Goal: Task Accomplishment & Management: Use online tool/utility

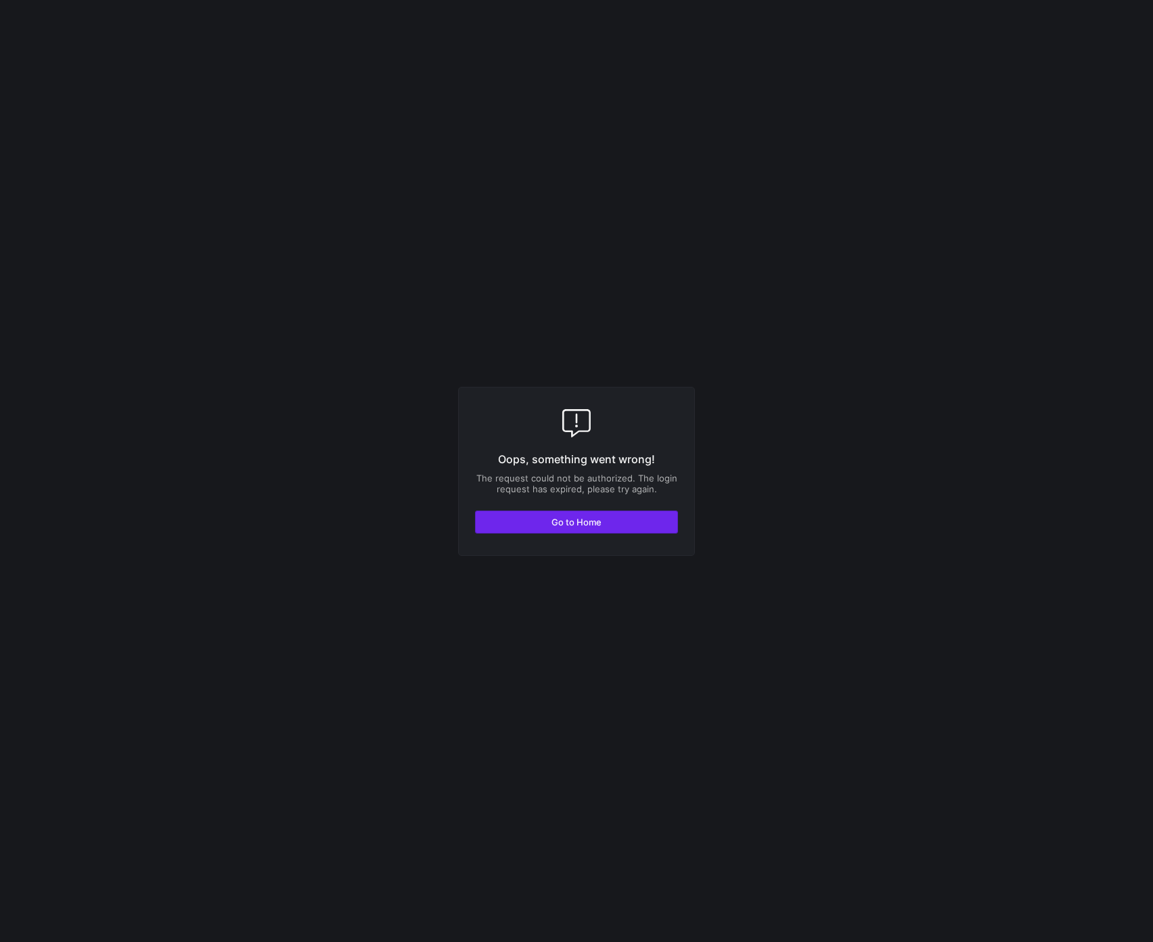
click at [596, 526] on span "Go to Home" at bounding box center [576, 522] width 50 height 11
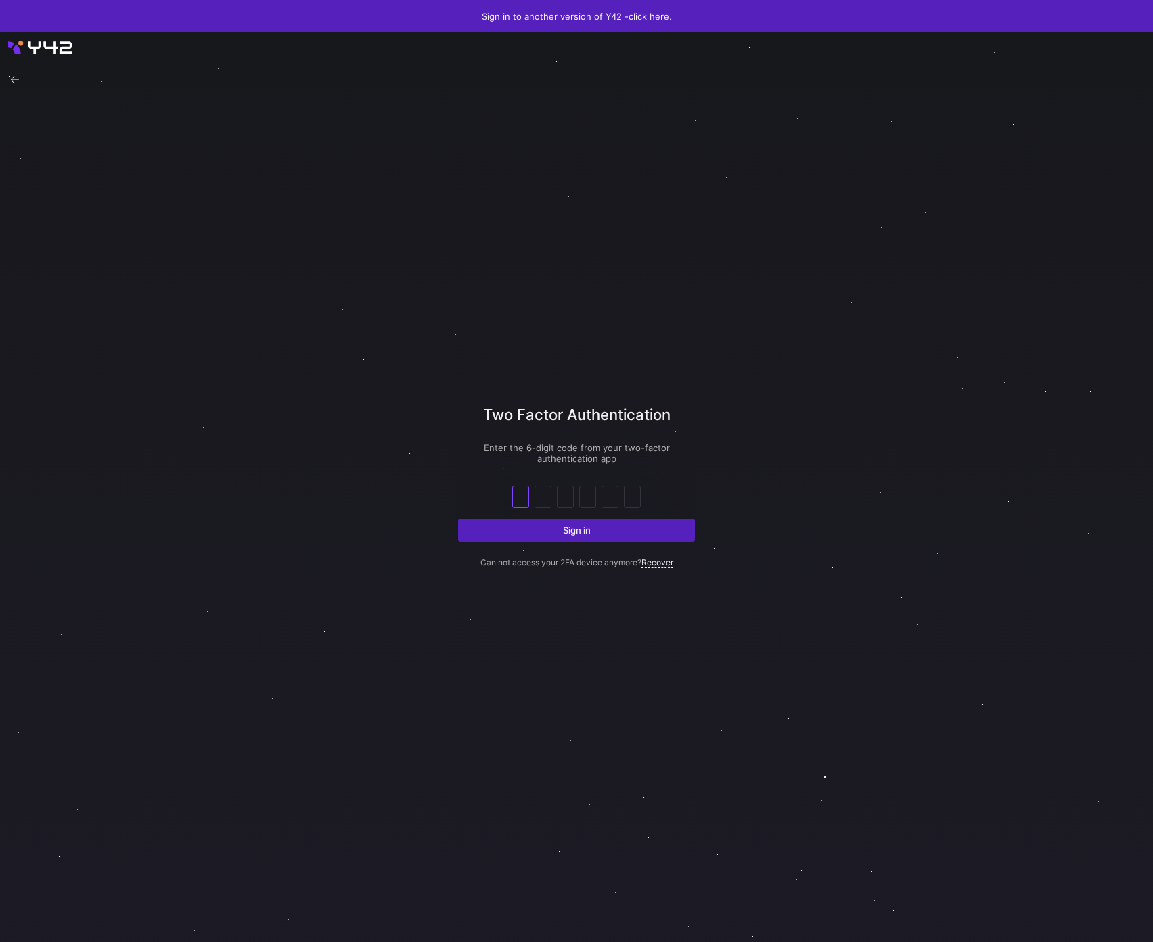
type input "4"
type input "7"
type input "0"
type input "1"
type input "7"
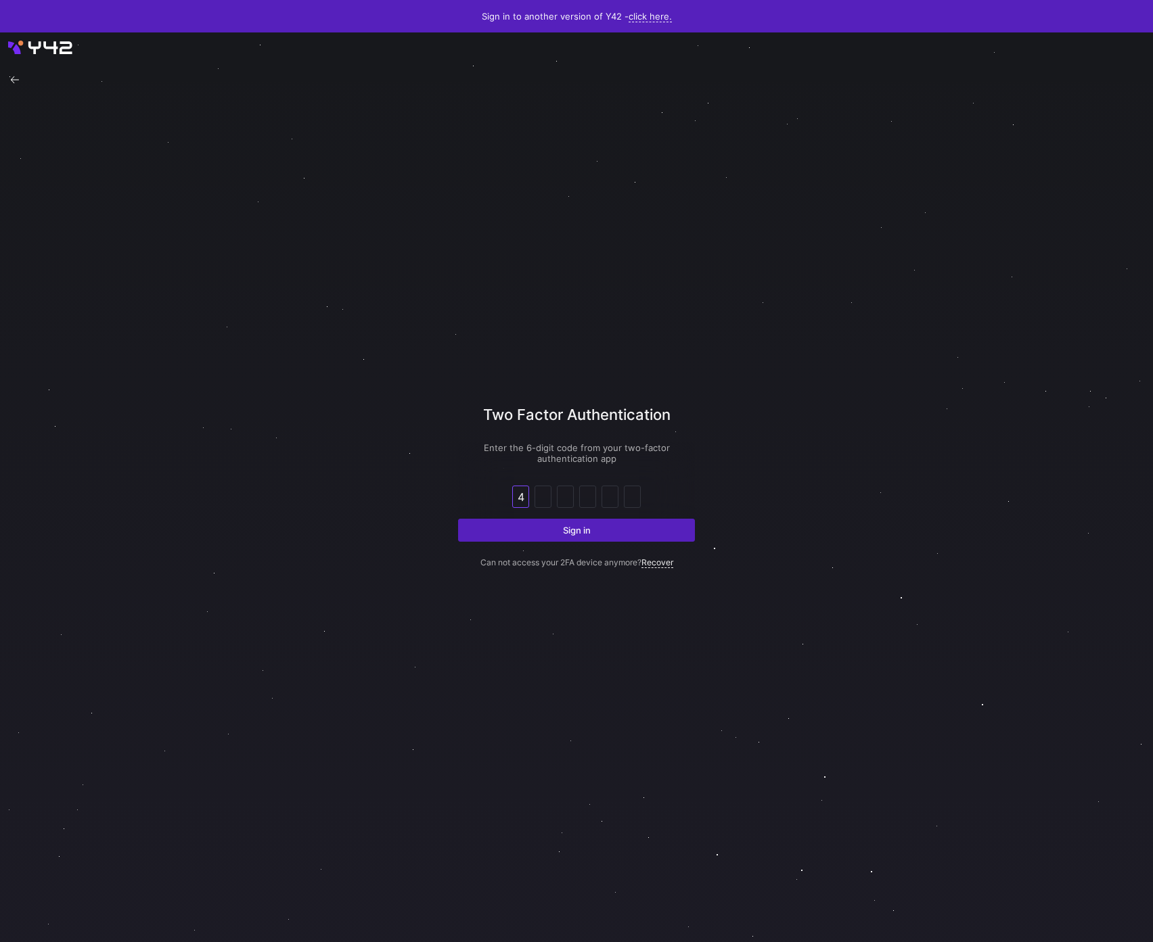
type input "6"
click at [458, 519] on button "Sign in" at bounding box center [576, 530] width 237 height 23
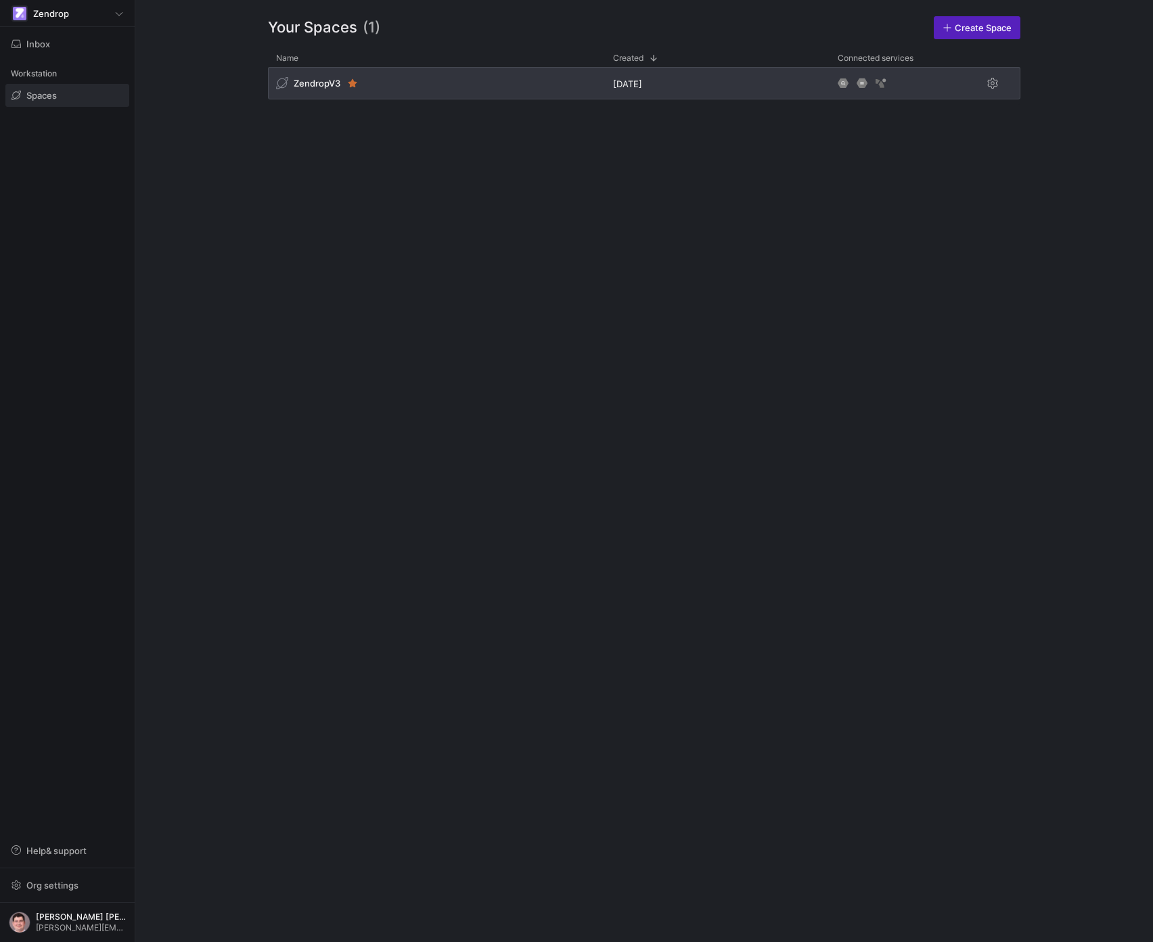
click at [381, 80] on div "ZendropV3" at bounding box center [436, 83] width 337 height 32
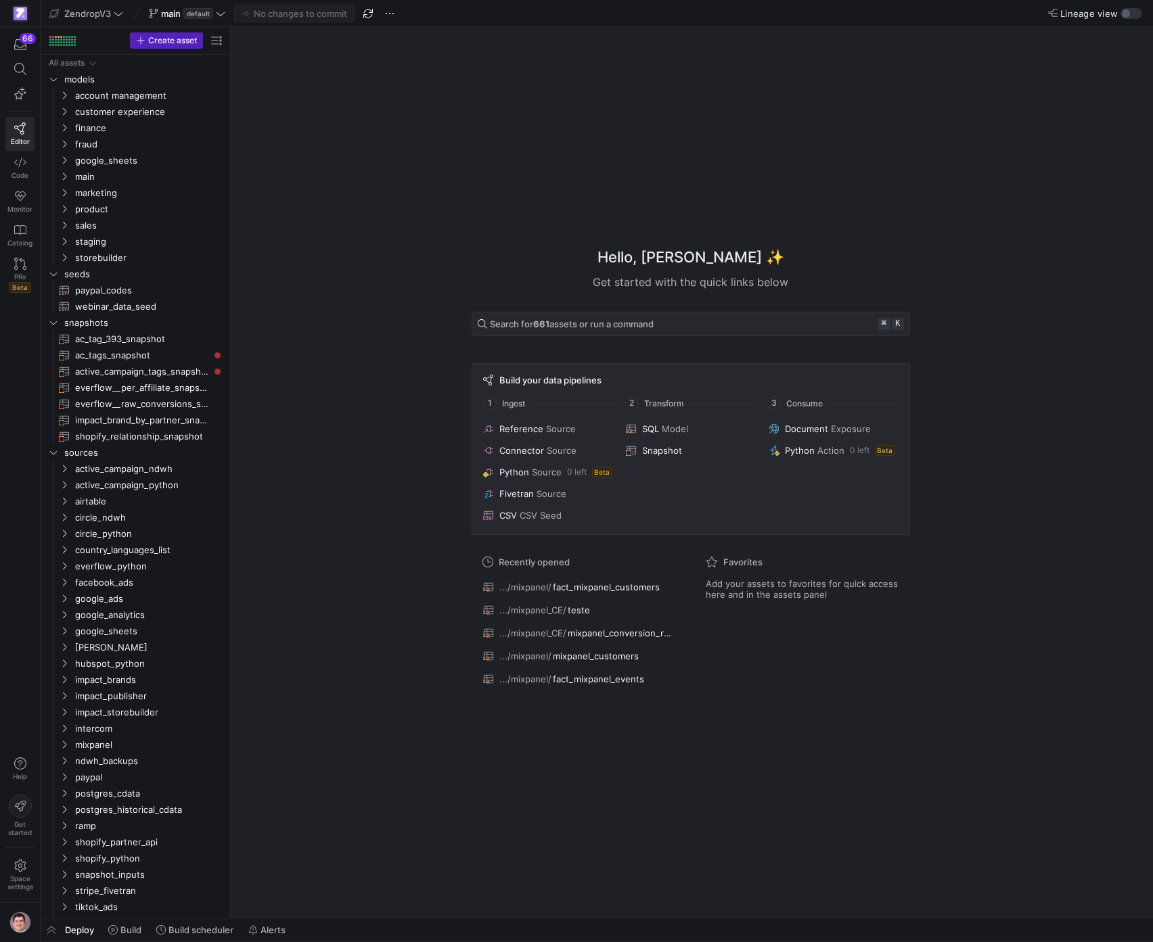
click at [351, 198] on div "Hello, [PERSON_NAME] ✨ Get started with the quick links below Search for 661 as…" at bounding box center [690, 472] width 908 height 891
click at [187, 930] on span "Build scheduler" at bounding box center [200, 930] width 65 height 11
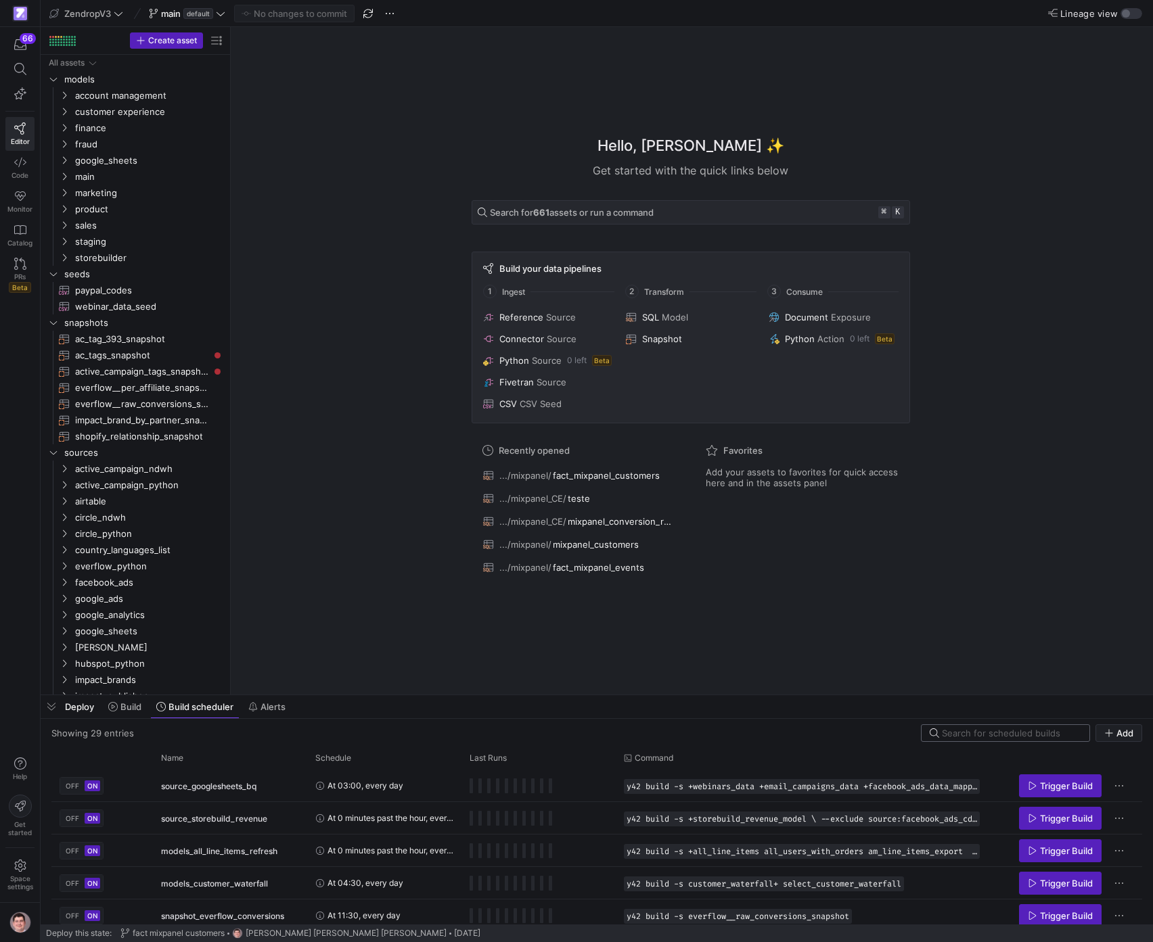
click at [985, 736] on input at bounding box center [1011, 733] width 139 height 11
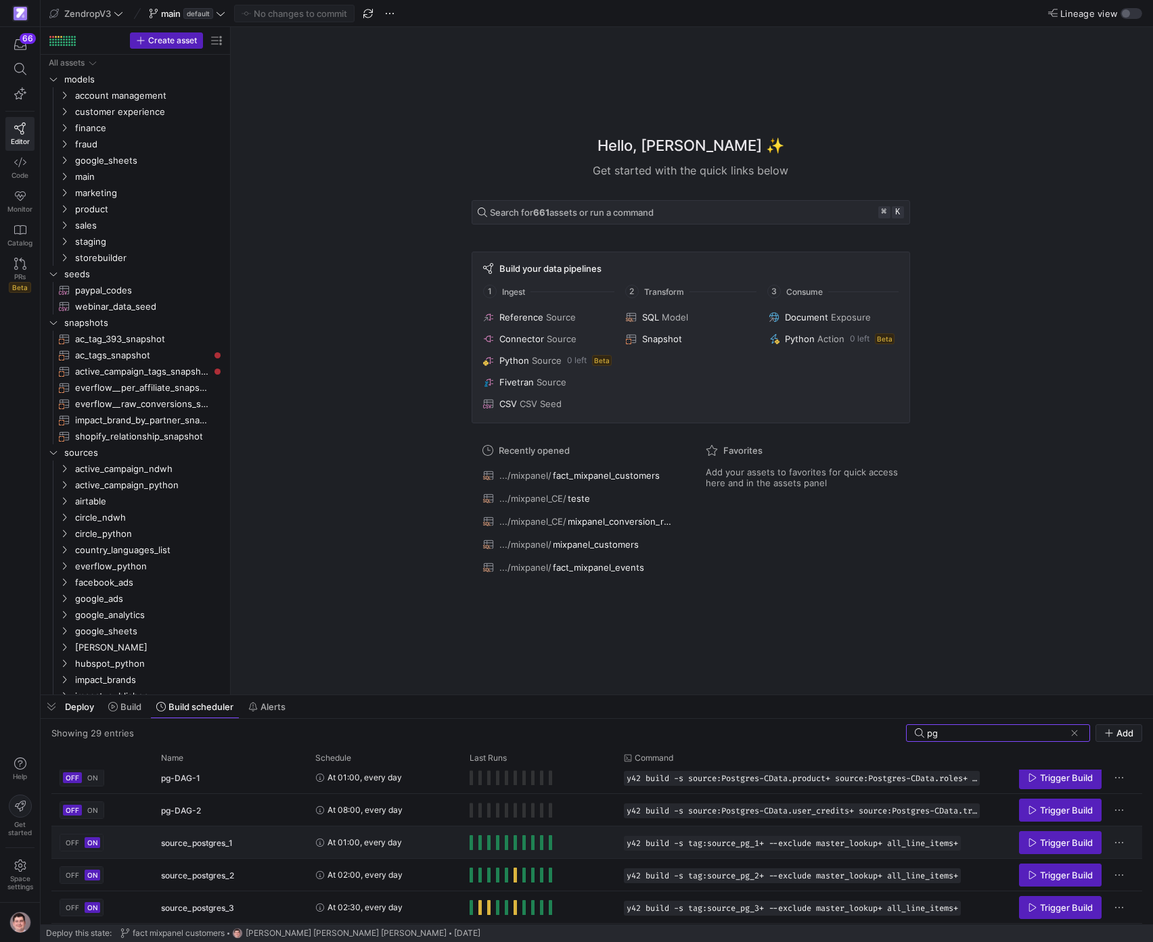
scroll to position [60, 0]
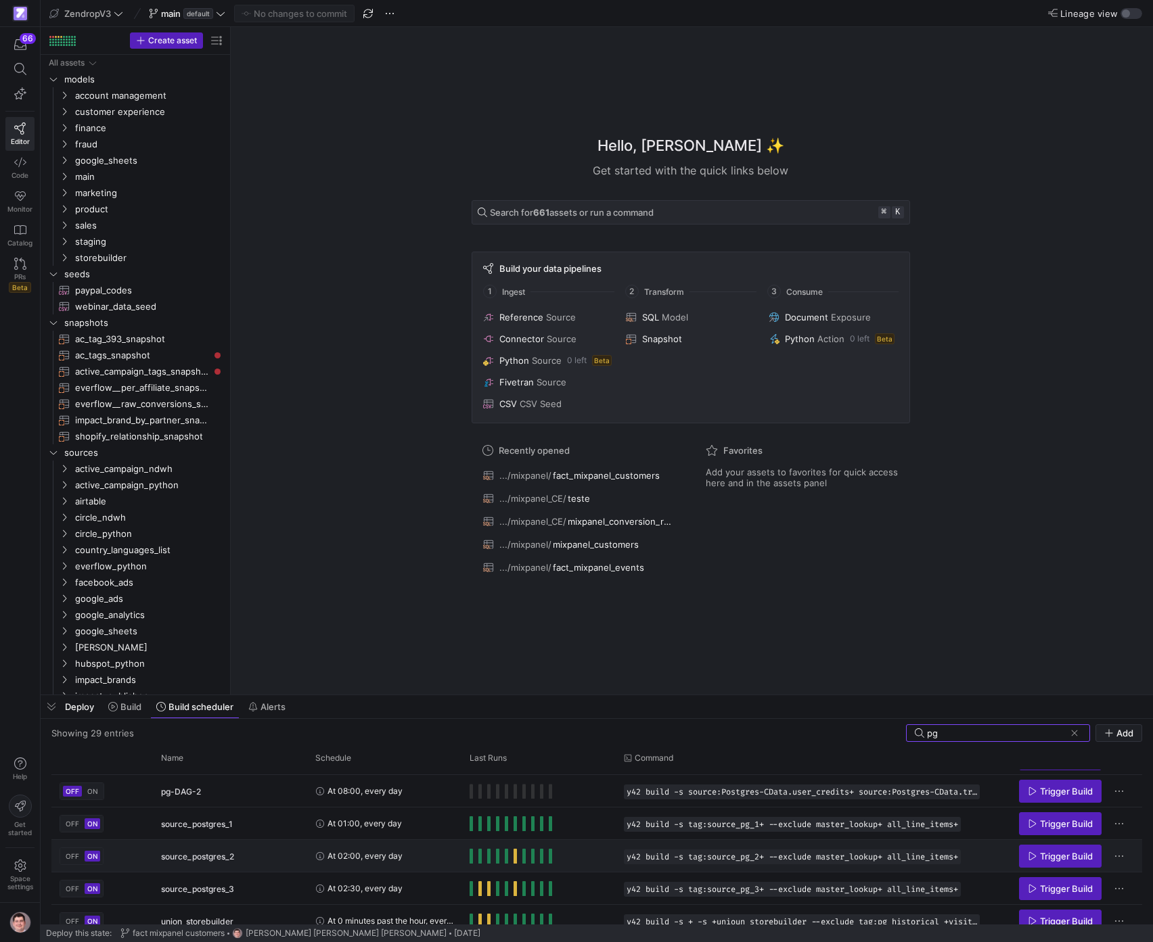
type input "pg"
click at [438, 858] on div "At 02:00, every day" at bounding box center [384, 856] width 138 height 30
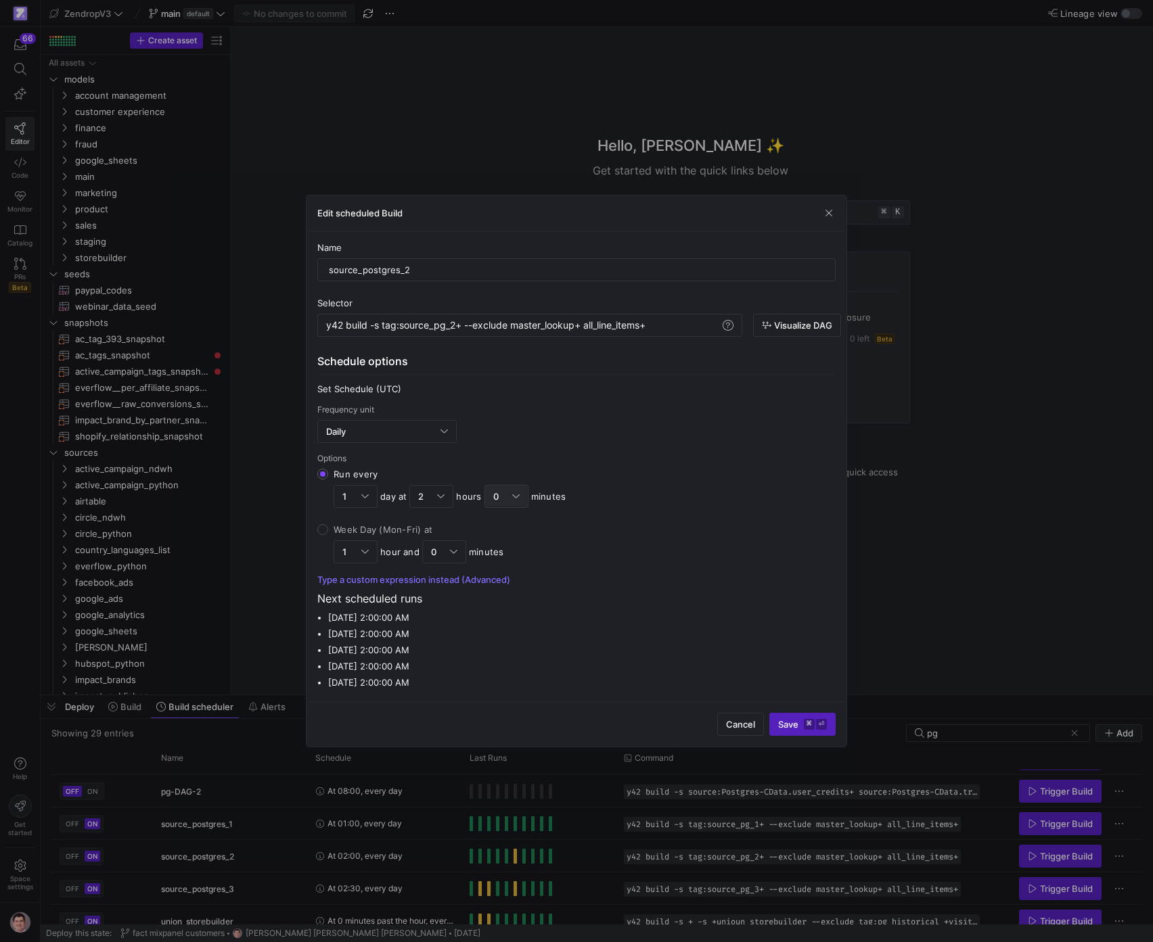
click at [521, 496] on div "0" at bounding box center [506, 496] width 44 height 23
click at [328, 480] on input "Run every 1 day at 2 hours 0 minutes" at bounding box center [322, 474] width 11 height 11
click at [501, 649] on span "30" at bounding box center [506, 650] width 32 height 11
click at [782, 728] on span "Save ⌘ ⏎" at bounding box center [802, 724] width 49 height 11
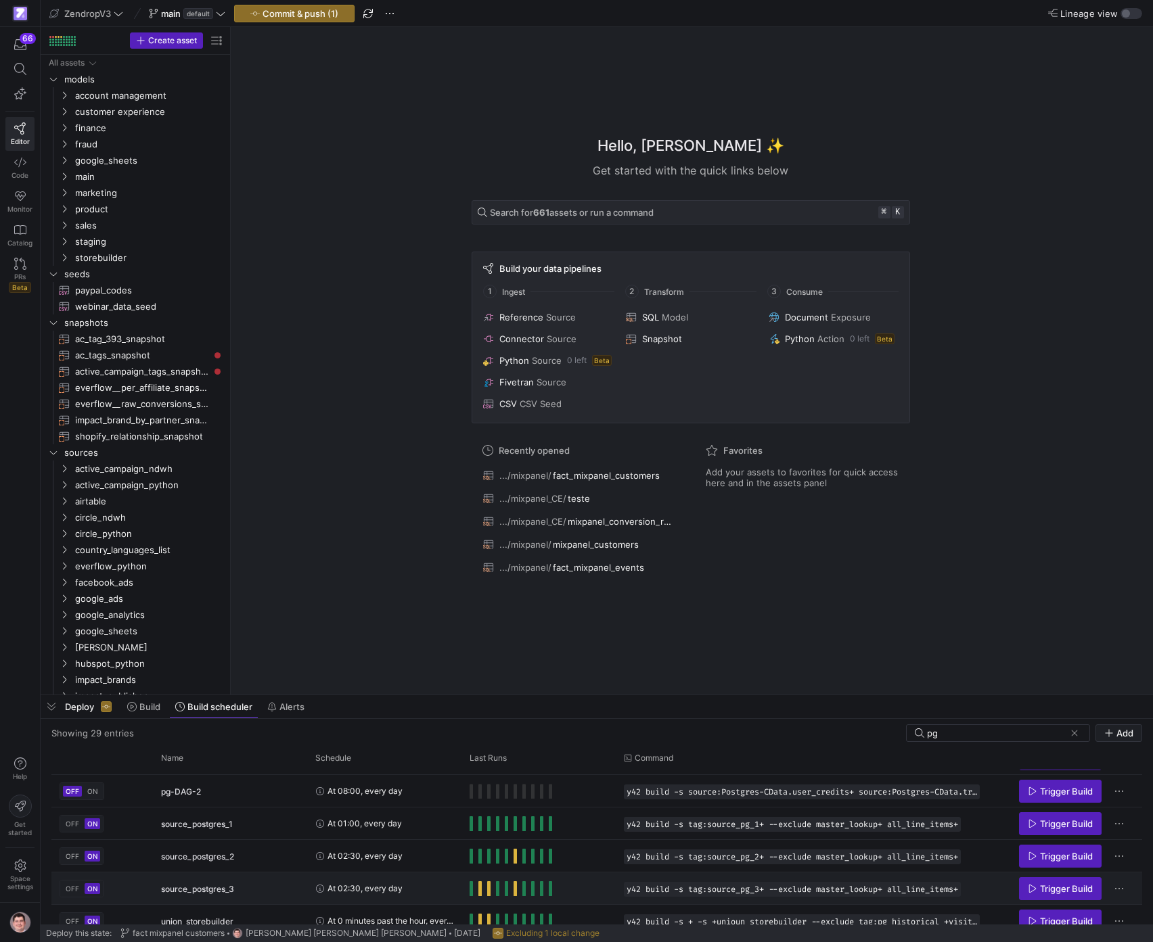
click at [396, 888] on span "At 02:30, every day" at bounding box center [364, 889] width 75 height 32
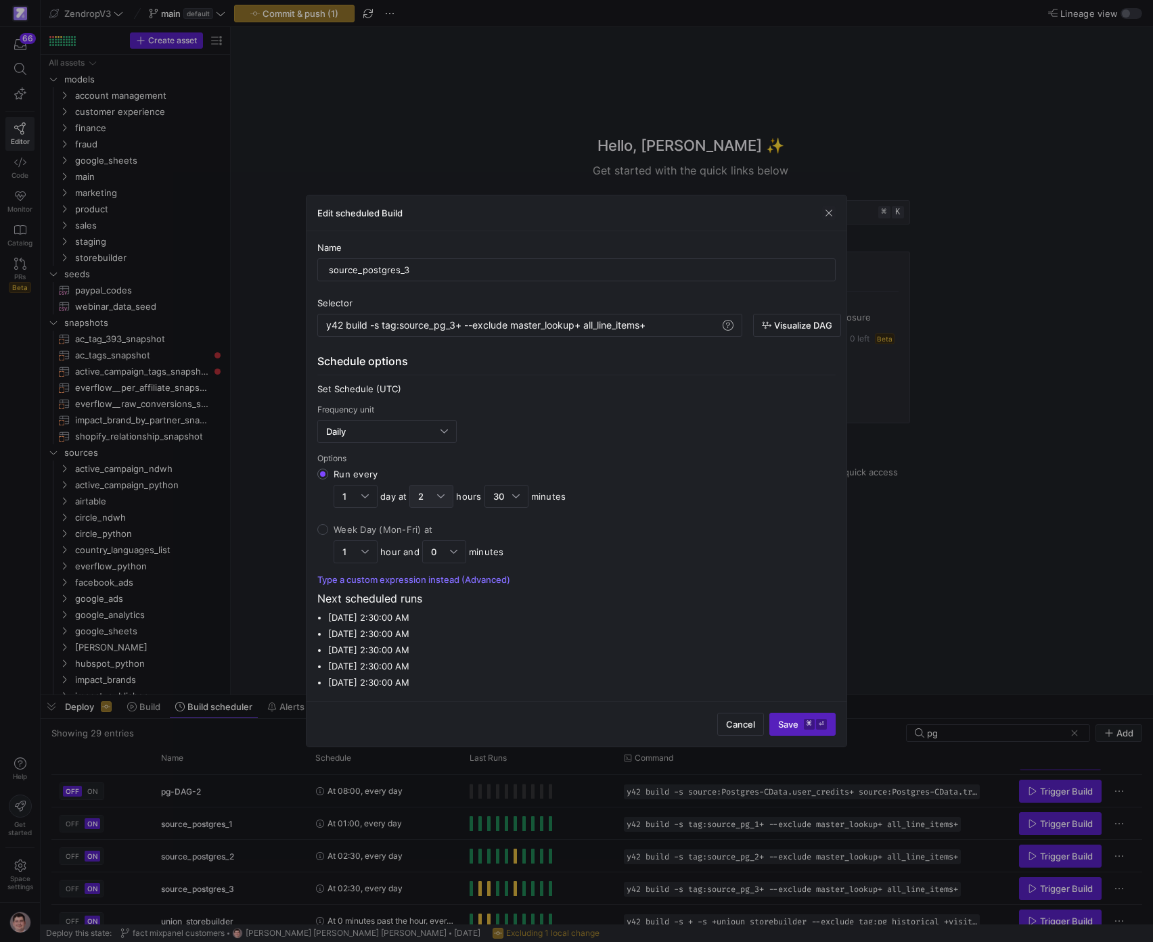
click at [429, 489] on div "2" at bounding box center [431, 497] width 26 height 22
click at [328, 480] on input "Run every 1 day at 2 hours 30 minutes" at bounding box center [322, 474] width 11 height 11
click at [433, 611] on span "4" at bounding box center [432, 607] width 32 height 11
click at [510, 485] on div "Run every 1 day at 4 hours 30 minutes" at bounding box center [449, 488] width 232 height 39
click at [328, 480] on input "Run every 1 day at 4 hours 30 minutes" at bounding box center [322, 474] width 11 height 11
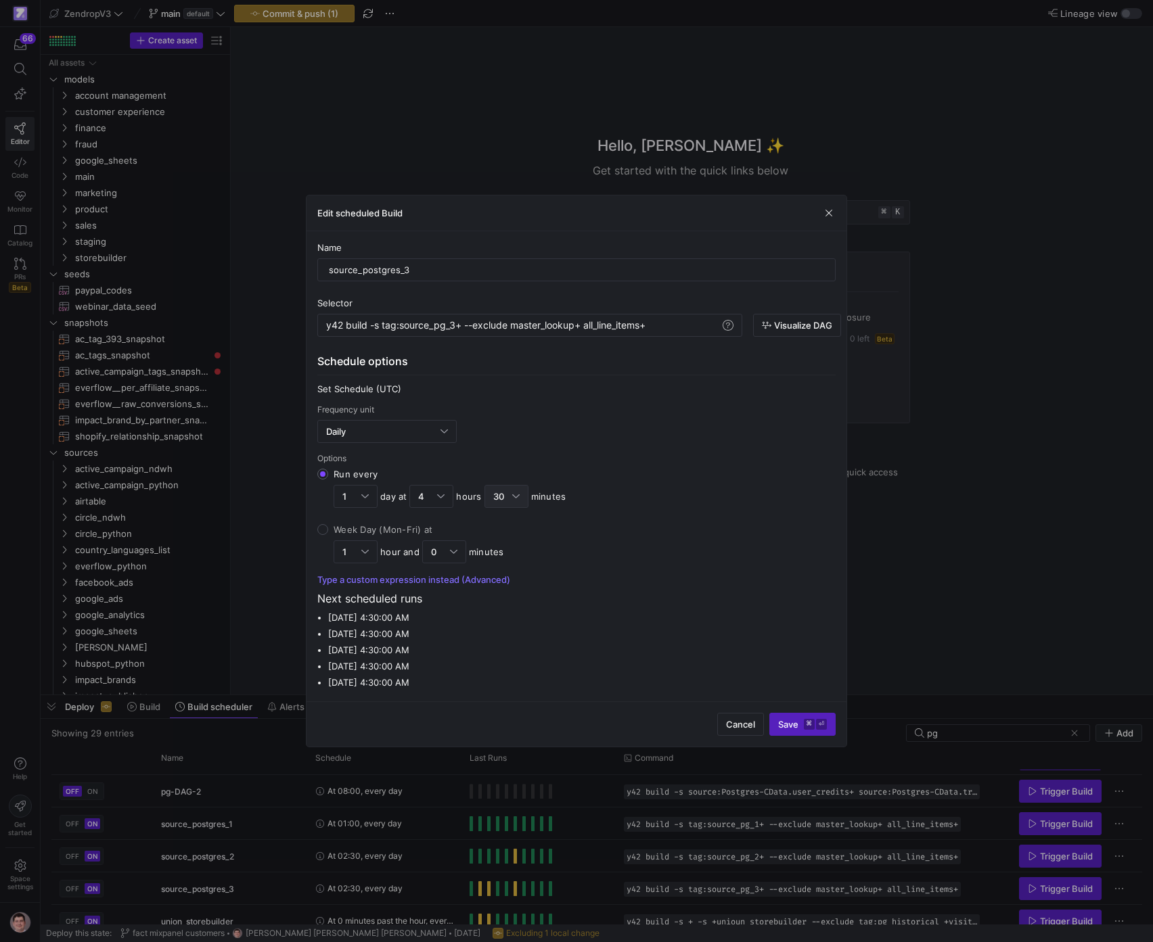
click at [509, 491] on div "30" at bounding box center [502, 496] width 19 height 11
click at [328, 480] on input "Run every 1 day at 4 hours 30 minutes" at bounding box center [322, 474] width 11 height 11
click at [503, 592] on mat-option "15" at bounding box center [505, 586] width 43 height 22
click at [815, 730] on y42-keyboard-shortcut "⌘ ⏎" at bounding box center [815, 724] width 23 height 11
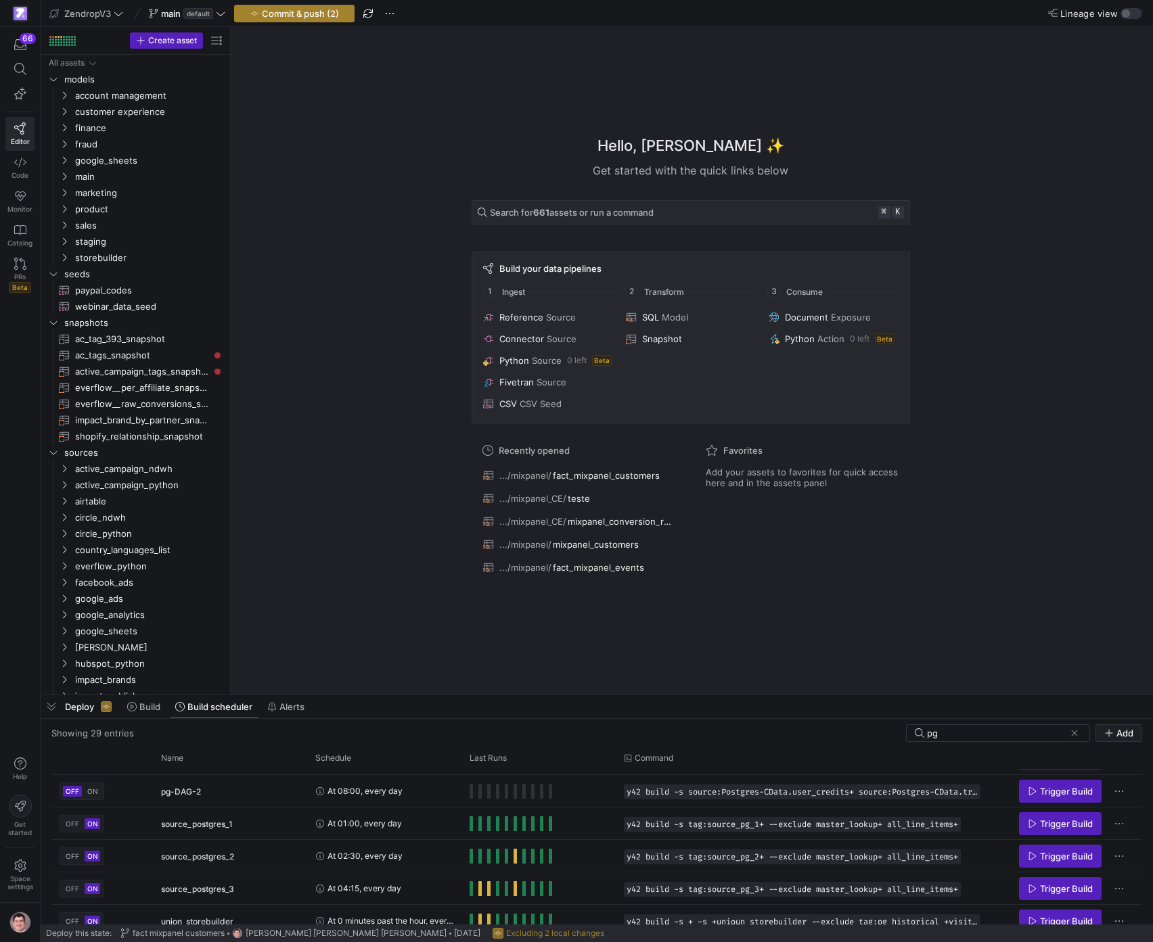
click at [303, 9] on span "Commit & push (2)" at bounding box center [300, 13] width 77 height 11
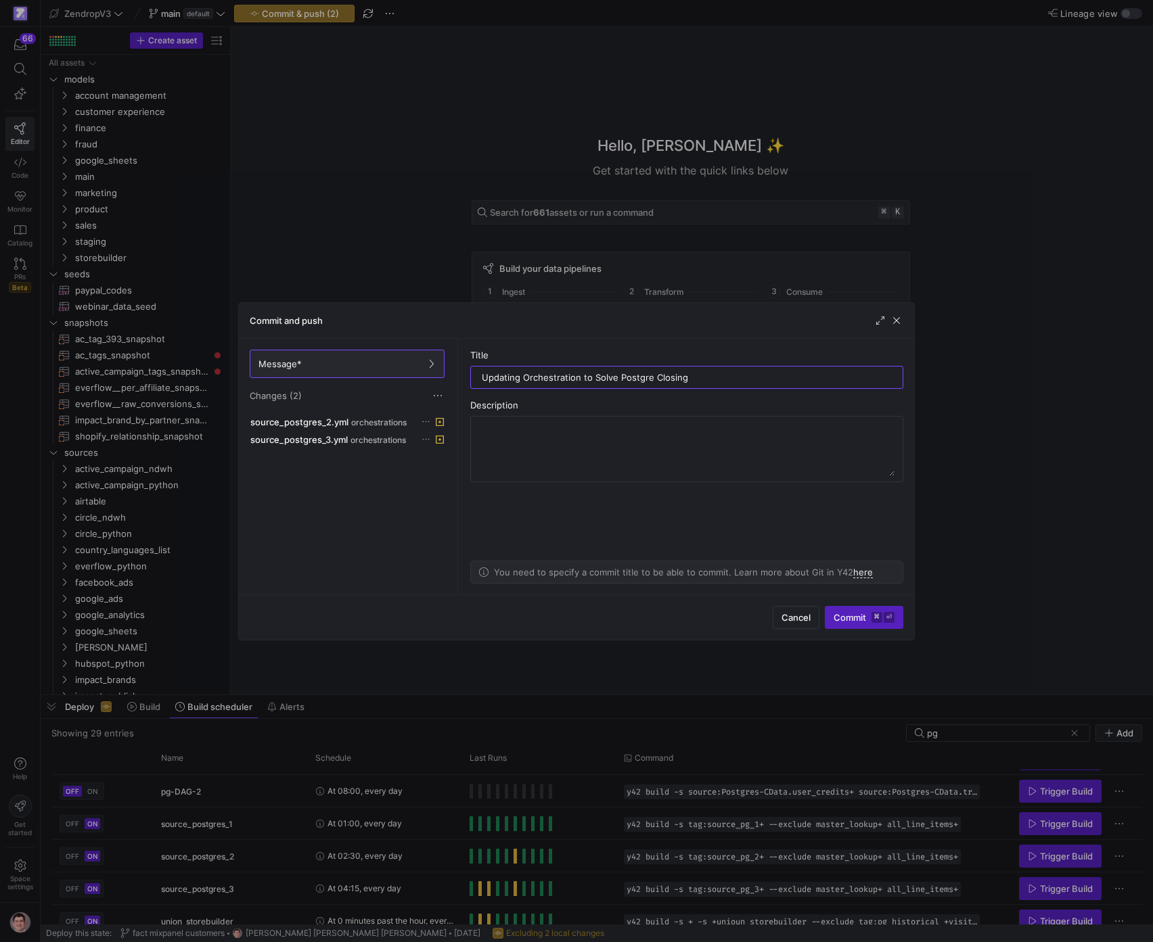
type input "Updating Orchestration to Solve Postgre Closing"
